Goal: Transaction & Acquisition: Purchase product/service

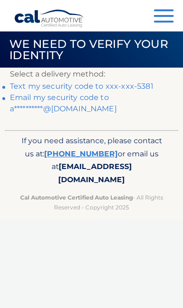
scroll to position [0, 1]
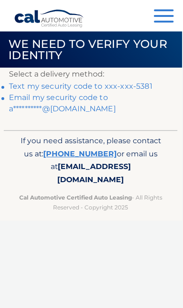
click at [135, 86] on link "Text my security code to xxx-xxx-5381" at bounding box center [81, 86] width 144 height 9
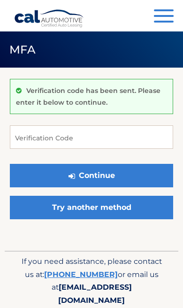
scroll to position [47, 0]
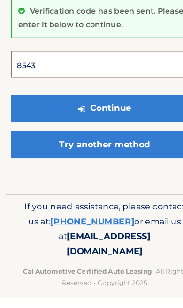
type input "854362"
click at [92, 131] on button "Continue" at bounding box center [92, 143] width 164 height 24
click at [134, 133] on button "Continue" at bounding box center [92, 143] width 164 height 24
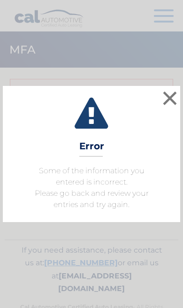
click at [174, 108] on button "×" at bounding box center [170, 98] width 19 height 19
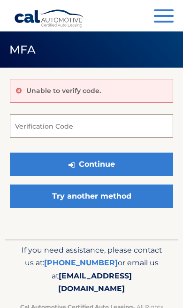
click at [130, 129] on input "Verification Code" at bounding box center [92, 126] width 164 height 24
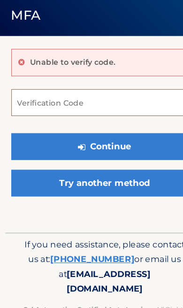
type input "5"
type input "854362"
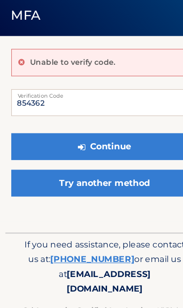
click at [145, 153] on button "Continue" at bounding box center [92, 165] width 164 height 24
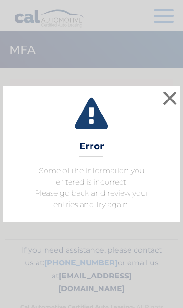
click at [175, 100] on button "×" at bounding box center [170, 98] width 19 height 19
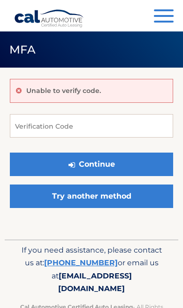
click at [142, 196] on link "Try another method" at bounding box center [92, 197] width 164 height 24
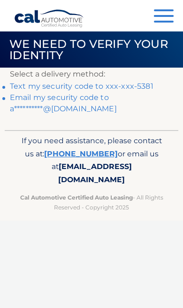
click at [88, 110] on link "**********" at bounding box center [63, 103] width 107 height 20
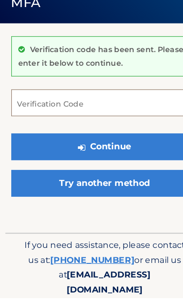
scroll to position [8, 0]
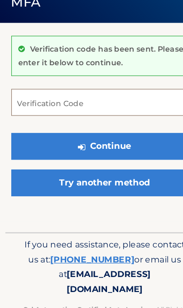
click at [122, 117] on input "Verification Code" at bounding box center [92, 129] width 164 height 24
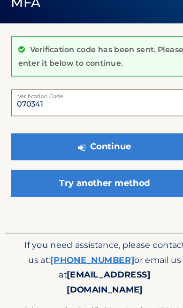
type input "070341"
click at [124, 156] on button "Continue" at bounding box center [92, 168] width 164 height 24
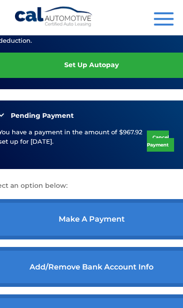
scroll to position [263, 0]
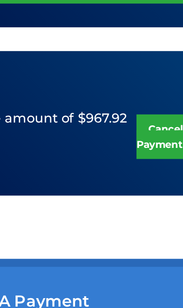
click at [147, 131] on link "Cancel Payment" at bounding box center [160, 141] width 27 height 21
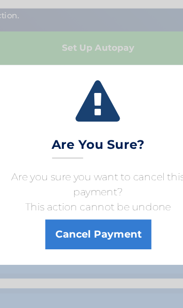
click at [100, 196] on button "Cancel Payment" at bounding box center [92, 207] width 80 height 23
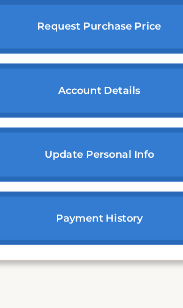
scroll to position [487, 0]
click at [110, 189] on link "payment history" at bounding box center [91, 209] width 209 height 40
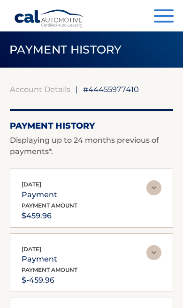
click at [169, 18] on button "Menu" at bounding box center [164, 17] width 20 height 16
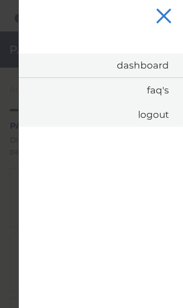
click at [167, 15] on button "Menu" at bounding box center [164, 17] width 20 height 16
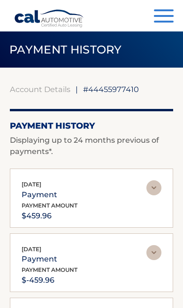
click at [165, 16] on span "button" at bounding box center [164, 16] width 20 height 2
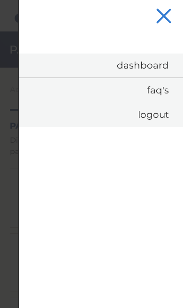
click at [165, 117] on link "Logout" at bounding box center [101, 114] width 165 height 24
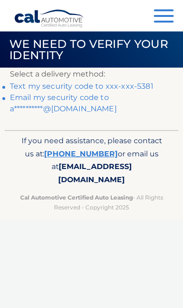
click at [145, 87] on link "Text my security code to xxx-xxx-5381" at bounding box center [82, 86] width 144 height 9
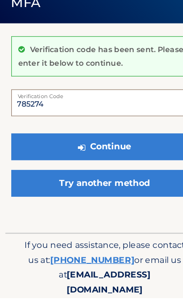
type input "785274"
click at [131, 164] on button "Continue" at bounding box center [92, 176] width 164 height 24
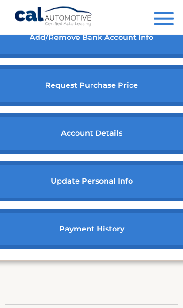
scroll to position [469, 0]
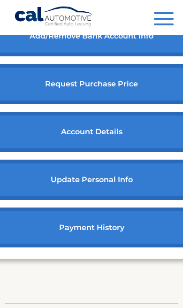
click at [143, 239] on link "payment history" at bounding box center [91, 228] width 209 height 40
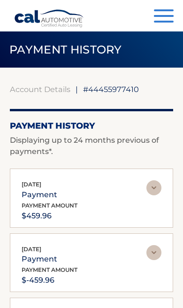
click at [173, 13] on button "Menu" at bounding box center [164, 17] width 20 height 16
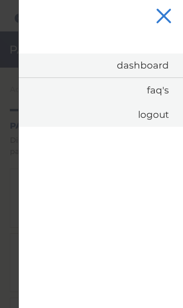
click at [158, 116] on link "Logout" at bounding box center [101, 114] width 165 height 24
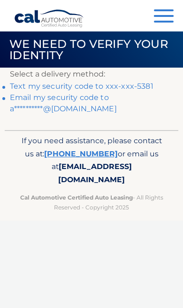
click at [126, 82] on link "Text my security code to xxx-xxx-5381" at bounding box center [82, 86] width 144 height 9
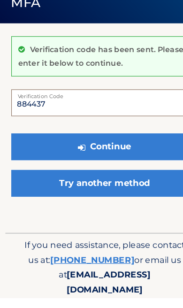
type input "884437"
click at [133, 164] on button "Continue" at bounding box center [92, 176] width 164 height 24
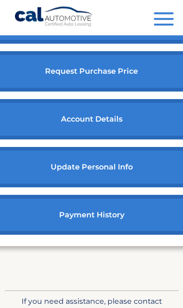
scroll to position [470, 0]
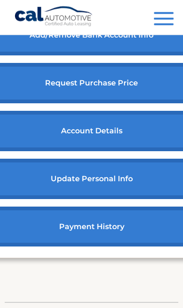
click at [149, 144] on link "account details" at bounding box center [91, 131] width 209 height 40
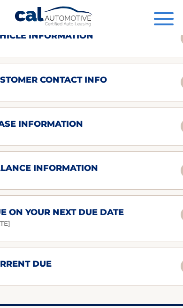
scroll to position [713, 0]
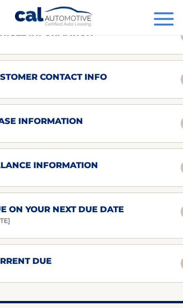
click at [124, 215] on h2 "due on your next due date" at bounding box center [55, 209] width 137 height 11
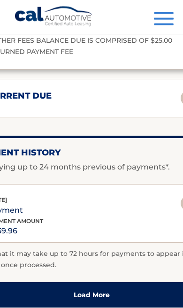
scroll to position [1020, 0]
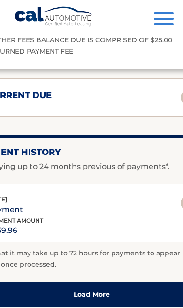
click at [165, 117] on div "current due Late Charges $23.00 Miscelleneous Charges* $25.00 Sales Tax $30.09 …" at bounding box center [92, 98] width 232 height 39
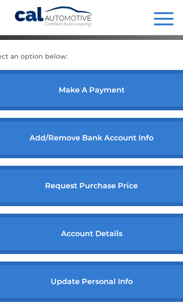
scroll to position [354, 0]
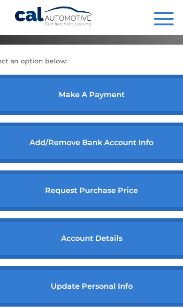
click at [133, 99] on link "make a payment" at bounding box center [91, 95] width 209 height 40
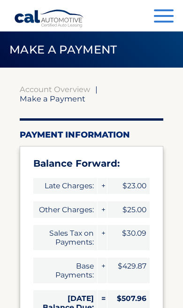
select select "YzkxMGMwYTYtNmFlYS00YjVjLWEyMjEtNzAxMDU1NzQ5NTRk"
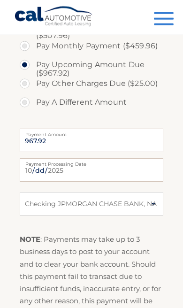
scroll to position [509, 4]
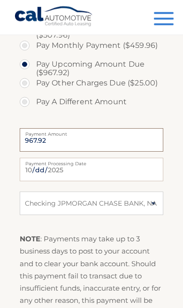
click at [111, 128] on input "967.92" at bounding box center [92, 140] width 144 height 24
click at [43, 128] on input "967.92" at bounding box center [92, 140] width 144 height 24
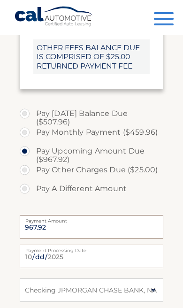
scroll to position [422, 4]
click at [20, 104] on label "Pay [DATE] Balance Due ($507.96)" at bounding box center [92, 113] width 144 height 19
click at [24, 104] on input "Pay [DATE] Balance Due ($507.96)" at bounding box center [28, 111] width 9 height 15
radio input "true"
type input "507.96"
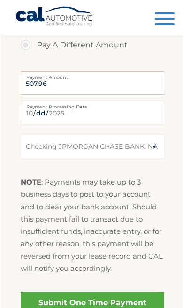
scroll to position [566, 0]
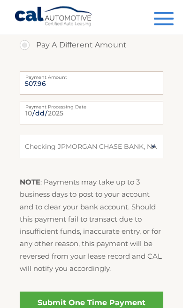
click at [133, 292] on link "Submit One Time Payment" at bounding box center [92, 303] width 144 height 23
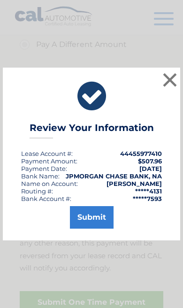
click at [103, 229] on button "Submit" at bounding box center [92, 217] width 44 height 23
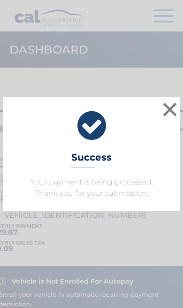
click at [171, 108] on button "×" at bounding box center [170, 109] width 19 height 19
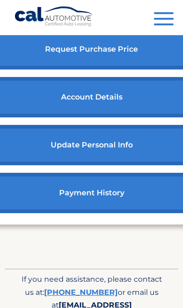
scroll to position [529, 0]
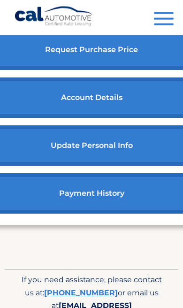
click at [126, 198] on link "payment history" at bounding box center [91, 193] width 209 height 40
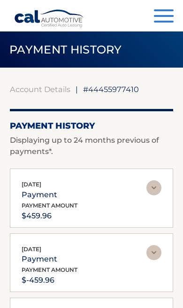
click at [162, 11] on span "button" at bounding box center [164, 10] width 20 height 2
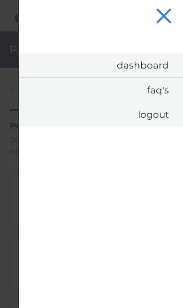
click at [160, 67] on link "Dashboard" at bounding box center [101, 66] width 165 height 24
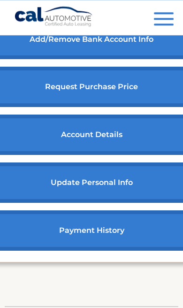
scroll to position [487, 0]
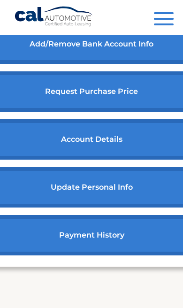
click at [95, 246] on link "payment history" at bounding box center [91, 235] width 209 height 40
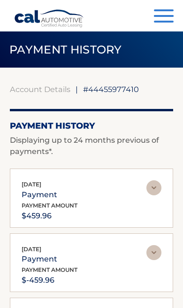
click at [171, 16] on span "button" at bounding box center [164, 16] width 20 height 2
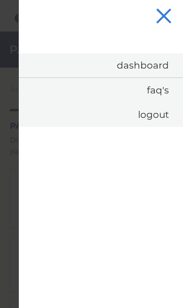
click at [173, 11] on button "Menu" at bounding box center [164, 17] width 20 height 16
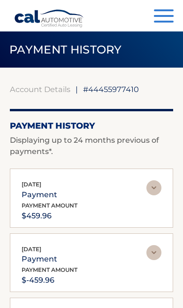
click at [169, 16] on span "button" at bounding box center [164, 16] width 20 height 2
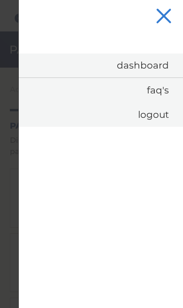
click at [173, 65] on link "Dashboard" at bounding box center [101, 66] width 165 height 24
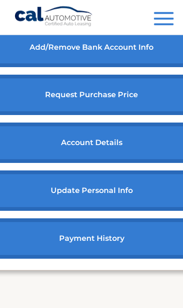
scroll to position [485, 0]
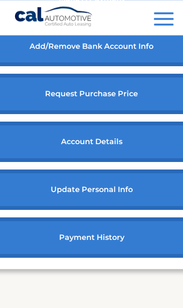
click at [127, 156] on link "account details" at bounding box center [91, 142] width 209 height 40
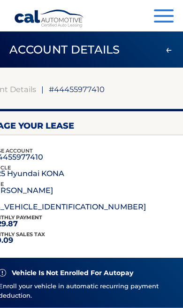
click at [165, 16] on span "button" at bounding box center [164, 16] width 20 height 2
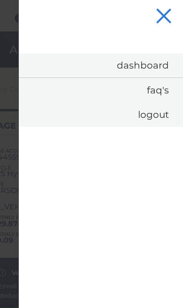
click at [163, 112] on link "Logout" at bounding box center [101, 114] width 165 height 24
